Goal: Task Accomplishment & Management: Manage account settings

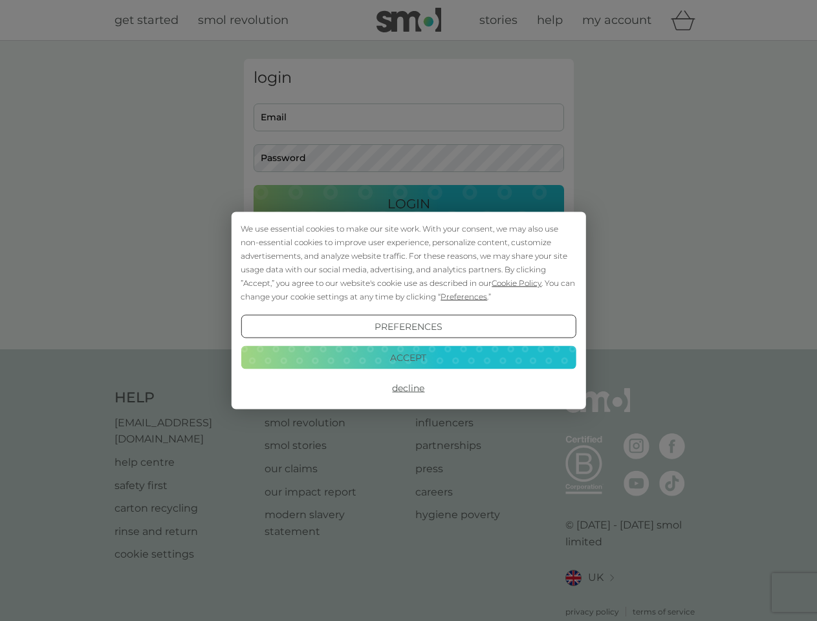
click at [517, 283] on span "Cookie Policy" at bounding box center [516, 283] width 50 height 10
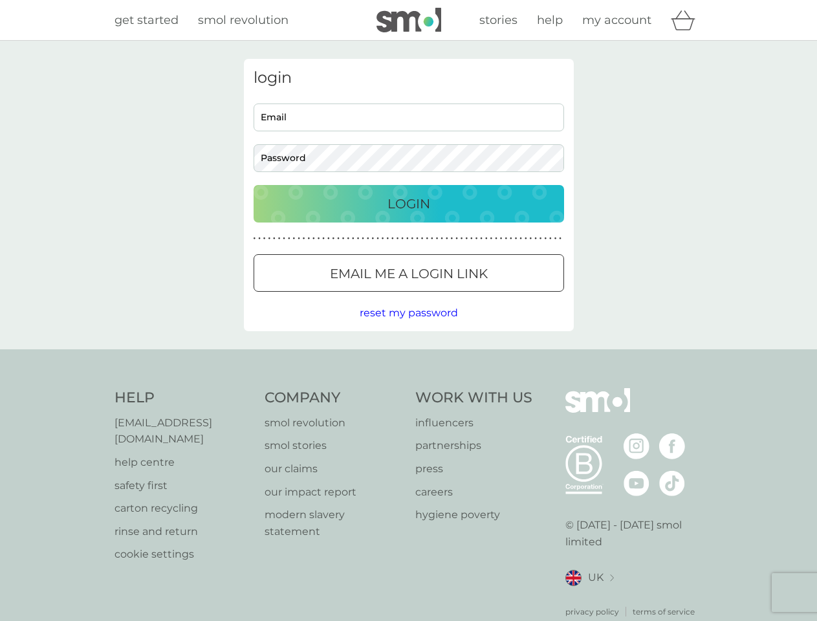
click at [462, 296] on div "login Email Password Login ● ● ● ● ● ● ● ● ● ● ● ● ● ● ● ● ● ● ● ● ● ● ● ● ● ● …" at bounding box center [409, 195] width 330 height 272
click at [408, 326] on div "login Email Password Login ● ● ● ● ● ● ● ● ● ● ● ● ● ● ● ● ● ● ● ● ● ● ● ● ● ● …" at bounding box center [409, 195] width 330 height 272
click at [408, 388] on div "Help [EMAIL_ADDRESS][DOMAIN_NAME] help centre safety first carton recycling rin…" at bounding box center [408, 503] width 588 height 230
click at [408, 357] on div "Help [EMAIL_ADDRESS][DOMAIN_NAME] help centre safety first carton recycling rin…" at bounding box center [408, 502] width 817 height 307
